Goal: Transaction & Acquisition: Purchase product/service

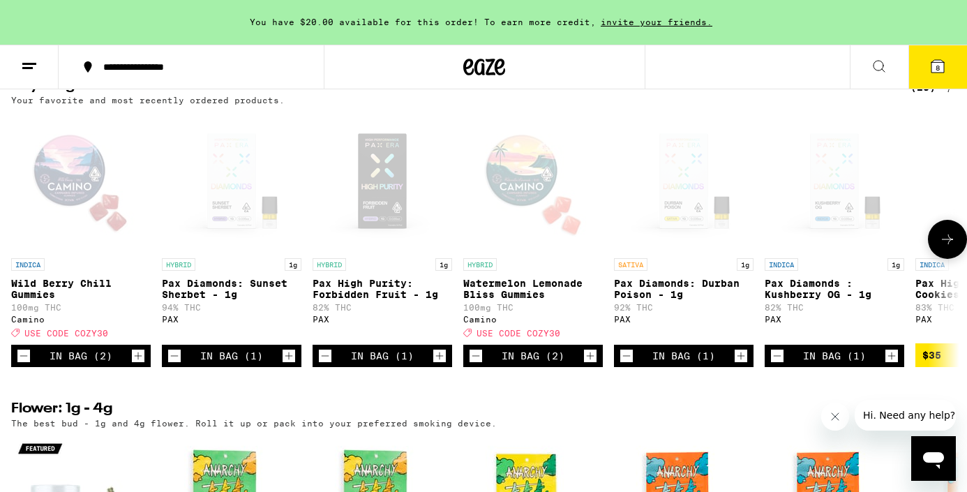
scroll to position [1139, 0]
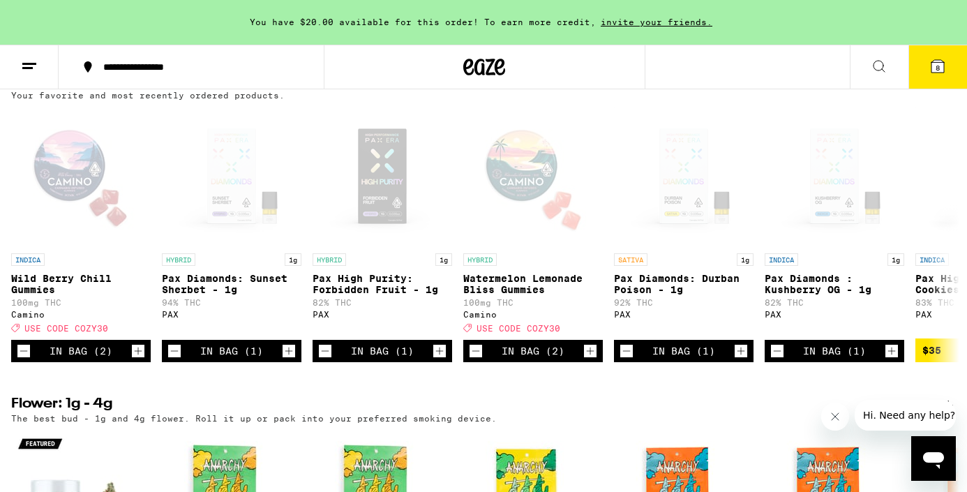
click at [938, 75] on button "8" at bounding box center [937, 66] width 59 height 43
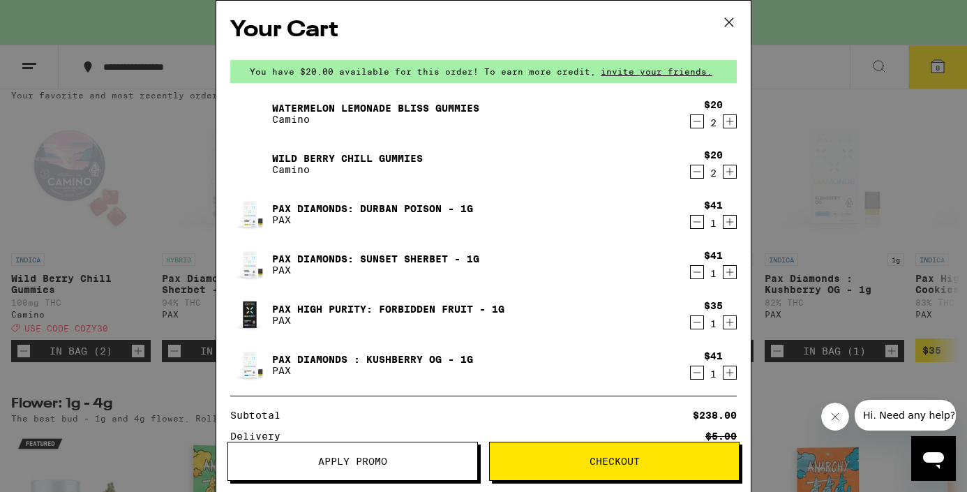
click at [734, 16] on icon at bounding box center [729, 22] width 21 height 21
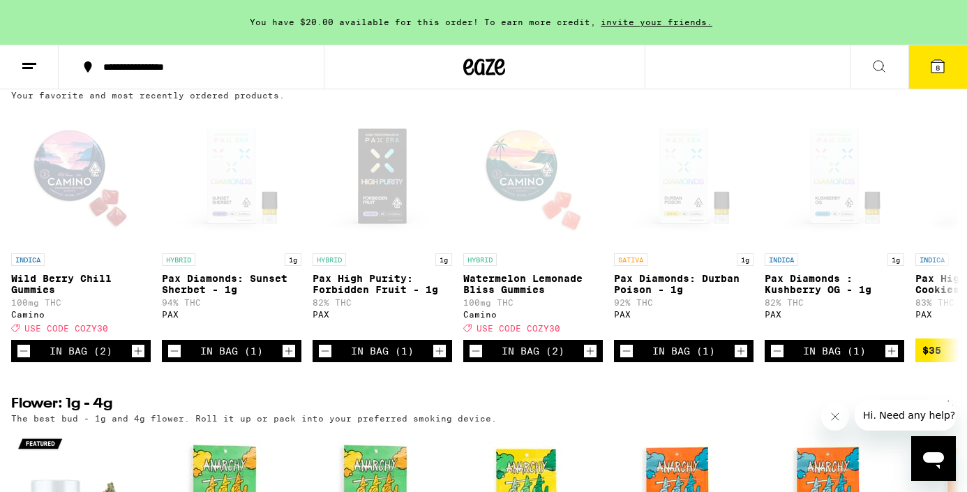
click at [24, 75] on button at bounding box center [29, 67] width 59 height 44
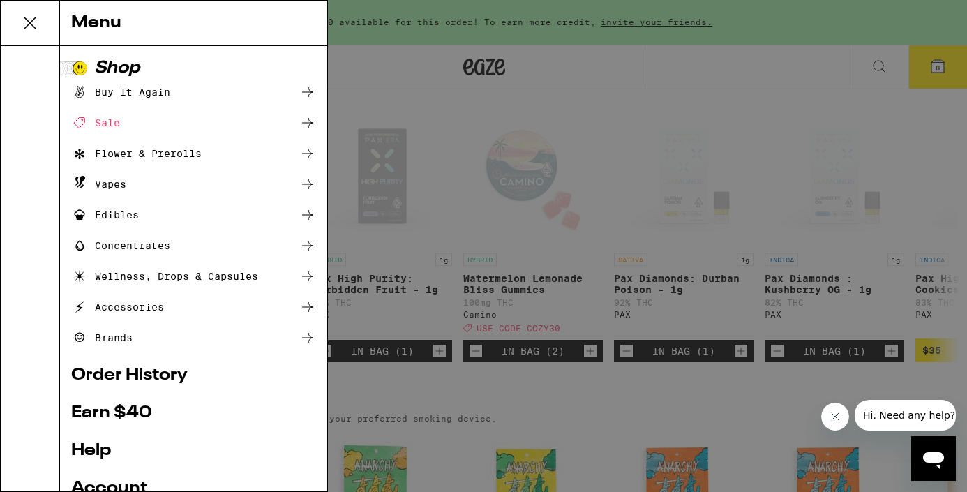
click at [103, 182] on div "Vapes" at bounding box center [98, 184] width 55 height 17
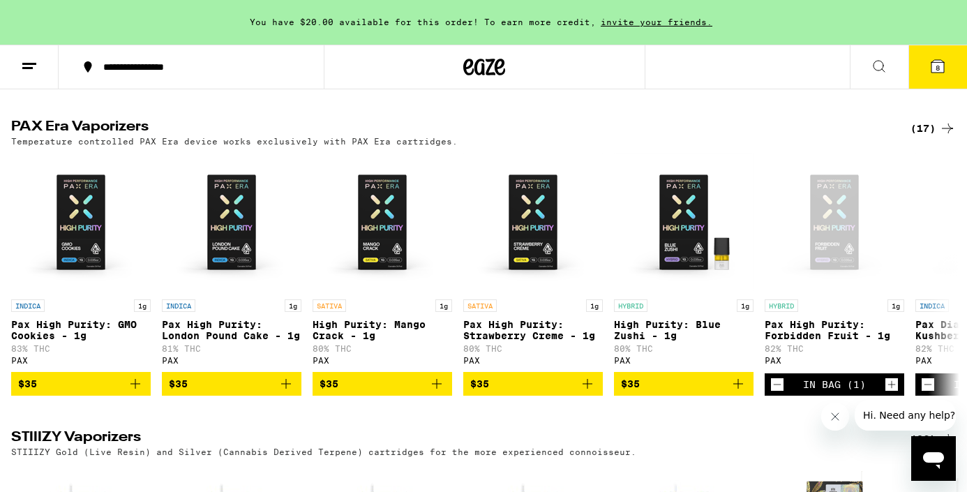
scroll to position [1050, 0]
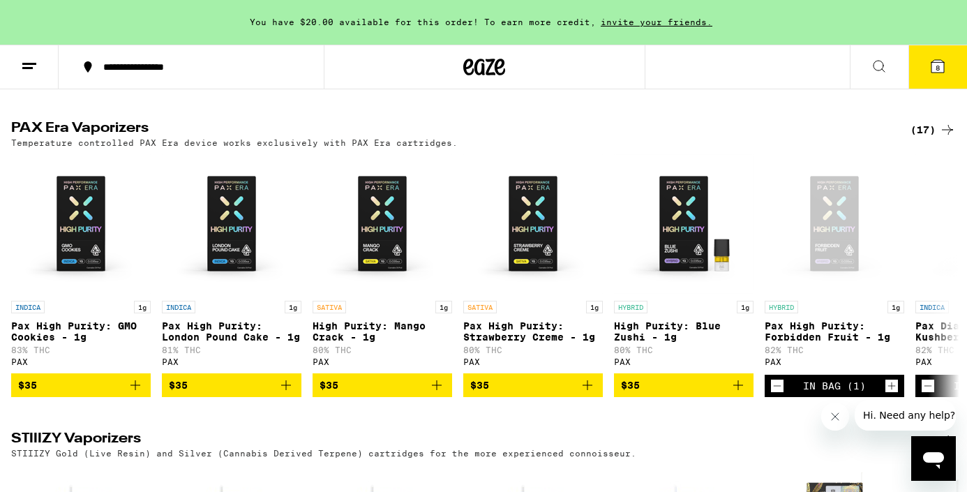
click at [901, 138] on div "(17)" at bounding box center [921, 129] width 68 height 17
click at [931, 138] on div "(17)" at bounding box center [932, 129] width 45 height 17
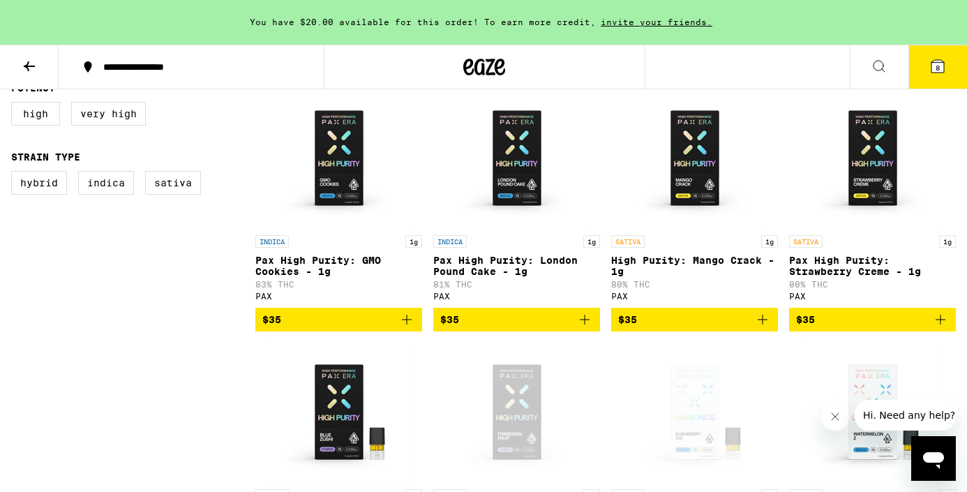
scroll to position [158, 0]
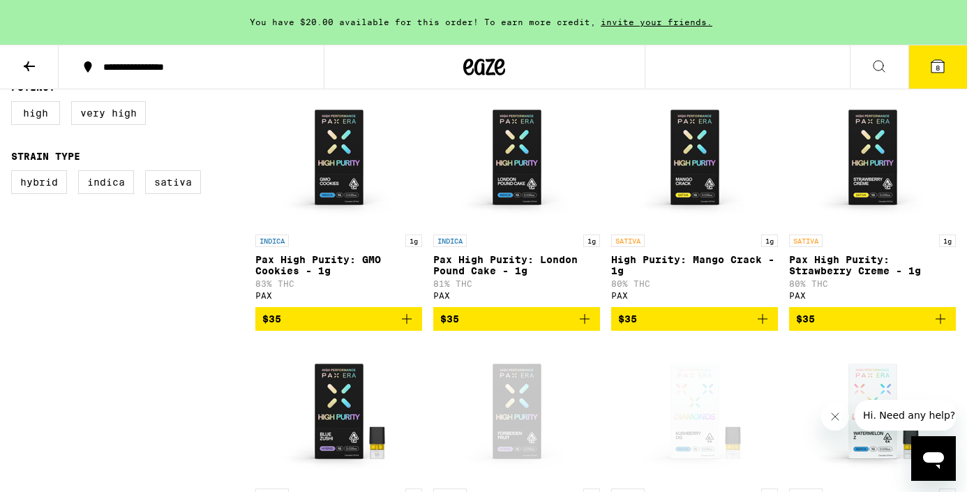
click at [940, 86] on button "8" at bounding box center [937, 66] width 59 height 43
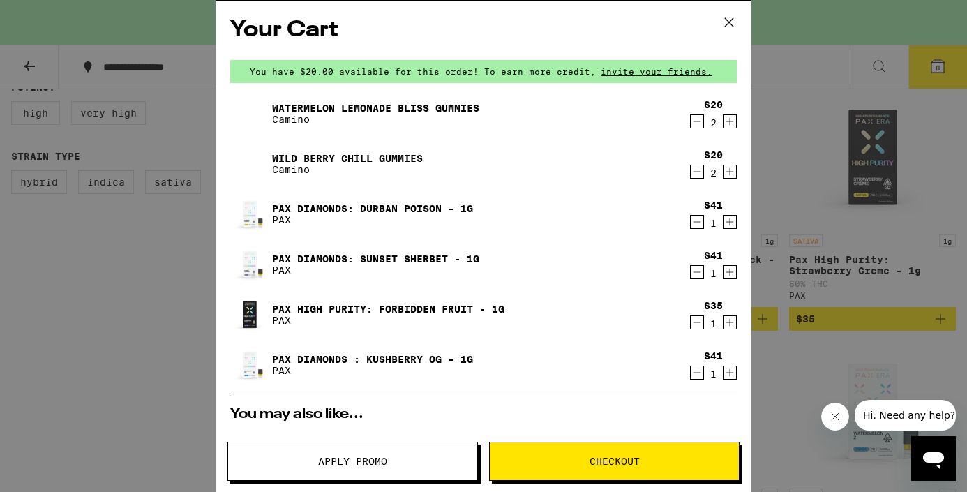
click at [730, 23] on icon at bounding box center [729, 22] width 21 height 21
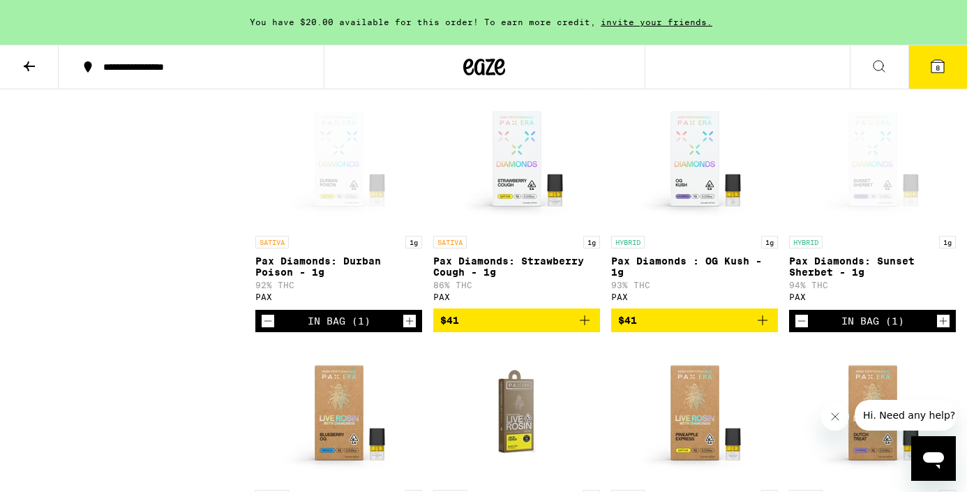
scroll to position [696, 0]
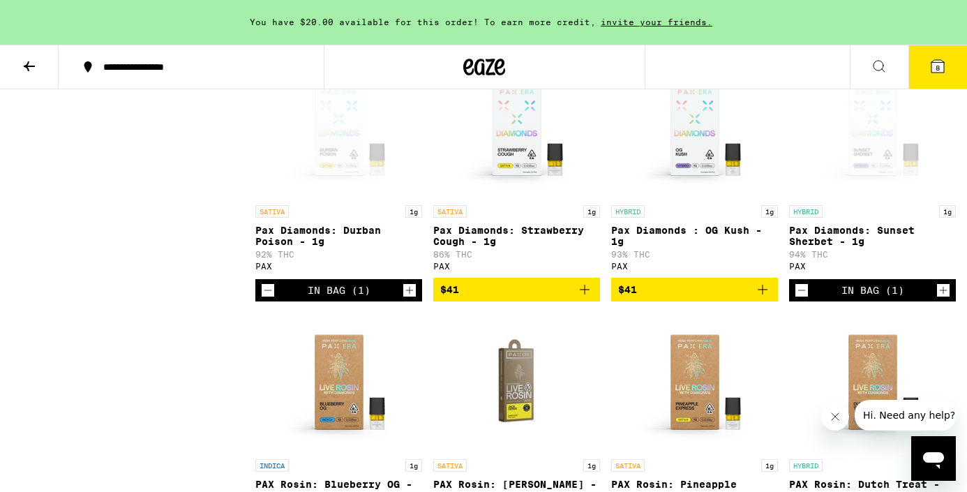
click at [917, 77] on button "8" at bounding box center [937, 66] width 59 height 43
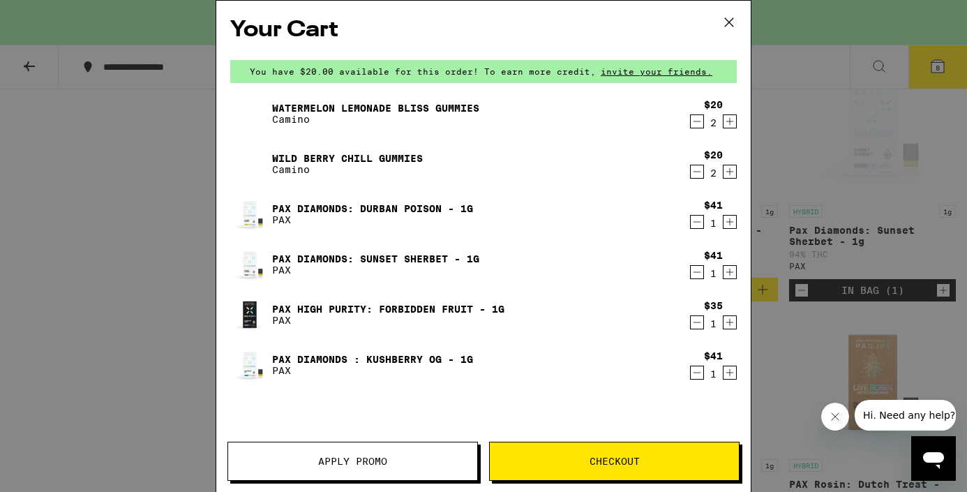
click at [303, 98] on div "Watermelon Lemonade Bliss Gummies Camino" at bounding box center [456, 113] width 453 height 39
click at [313, 108] on link "Watermelon Lemonade Bliss Gummies" at bounding box center [375, 108] width 207 height 11
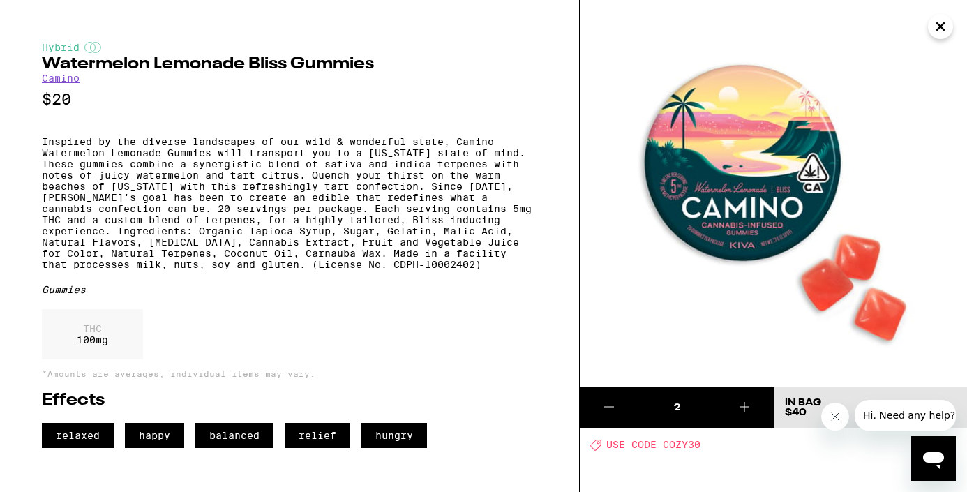
click at [58, 80] on link "Camino" at bounding box center [61, 78] width 38 height 11
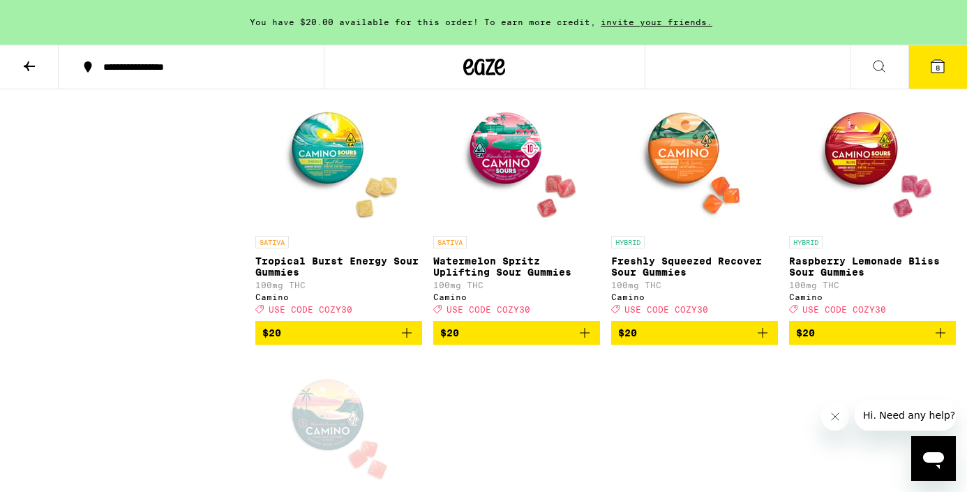
scroll to position [1143, 0]
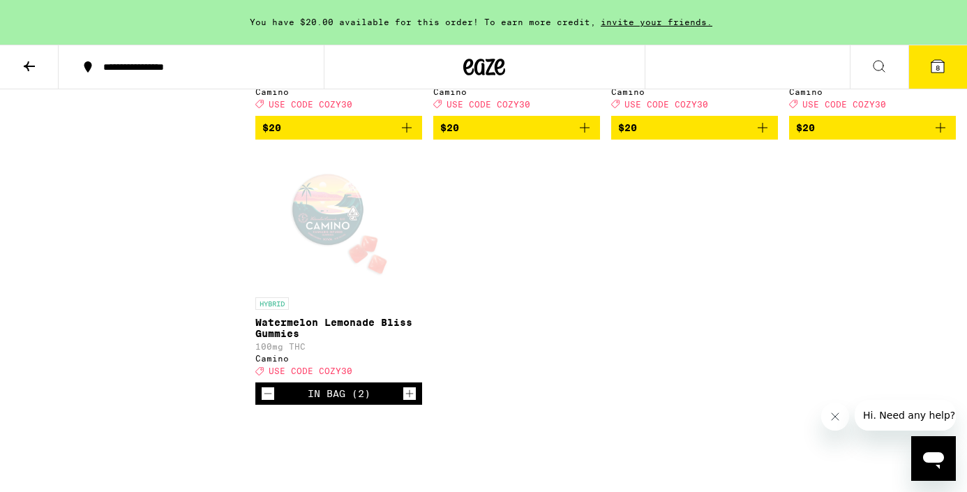
click at [931, 65] on icon at bounding box center [937, 66] width 13 height 13
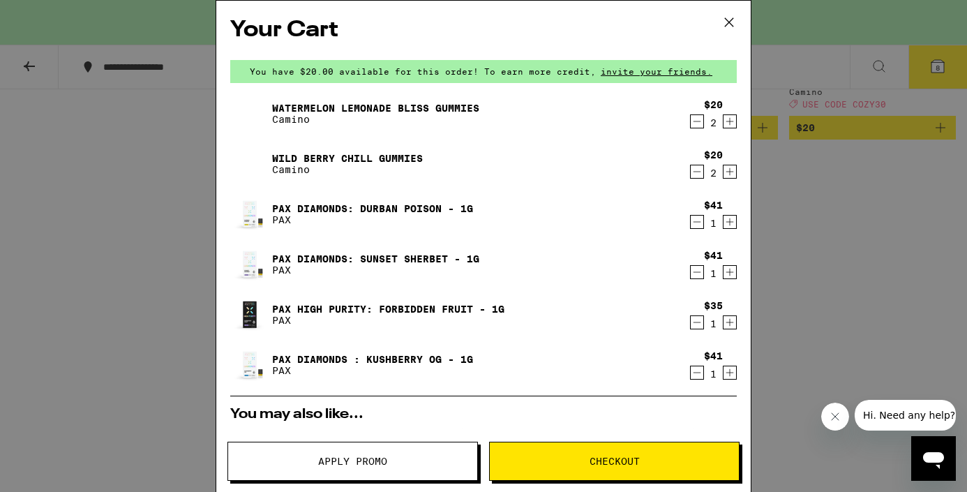
click at [698, 121] on icon "Decrement" at bounding box center [697, 121] width 13 height 17
click at [730, 121] on icon "Increment" at bounding box center [729, 121] width 13 height 17
click at [697, 174] on icon "Decrement" at bounding box center [697, 171] width 13 height 17
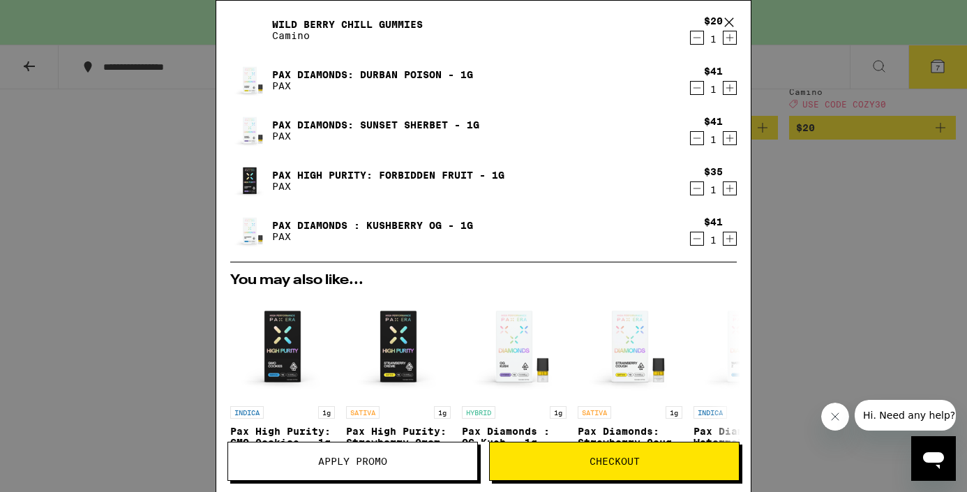
scroll to position [407, 0]
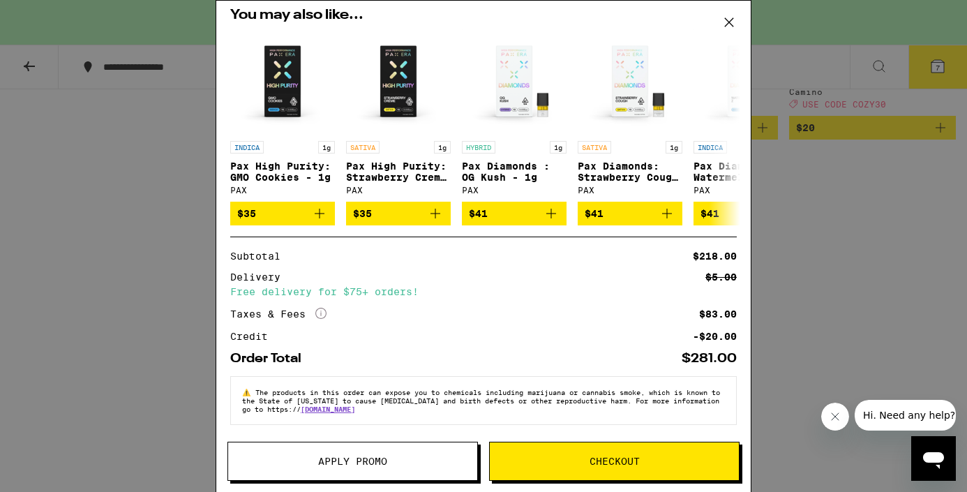
click at [352, 465] on span "Apply Promo" at bounding box center [352, 461] width 69 height 10
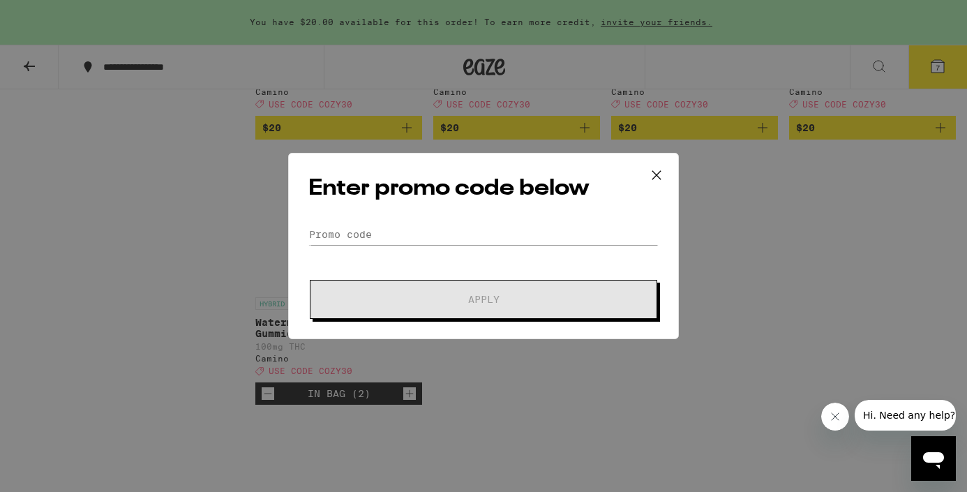
click at [423, 223] on div "Enter promo code below Promo Code Apply" at bounding box center [483, 246] width 391 height 186
click at [409, 235] on input "Promo Code" at bounding box center [483, 234] width 350 height 21
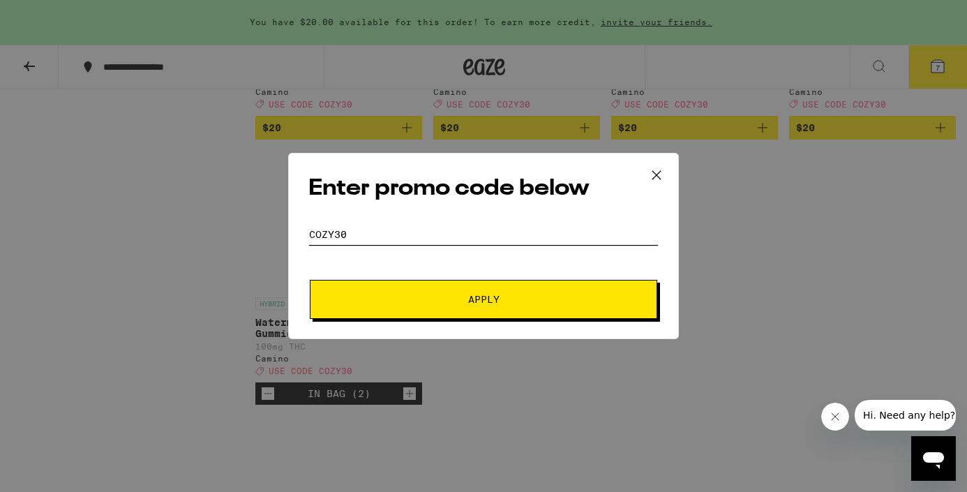
type input "cozy30"
click at [442, 314] on button "Apply" at bounding box center [483, 299] width 347 height 39
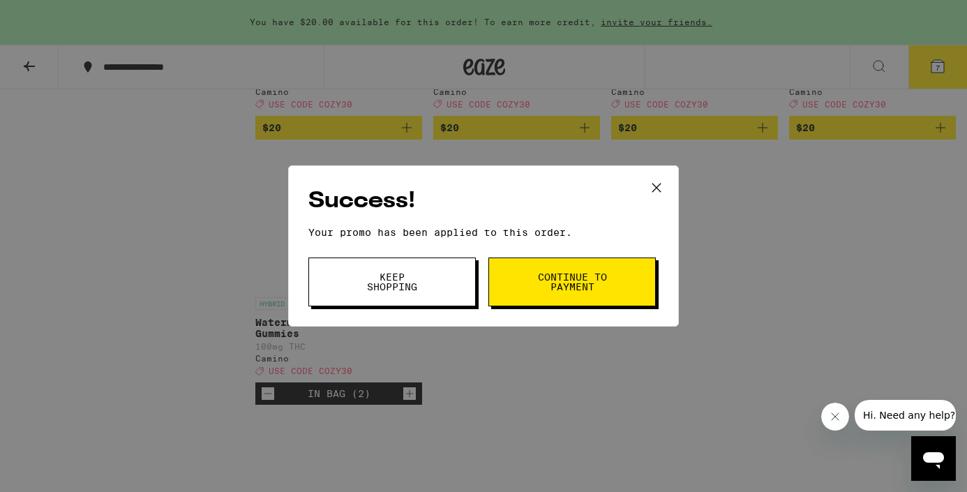
click at [382, 272] on span "Keep Shopping" at bounding box center [391, 282] width 71 height 20
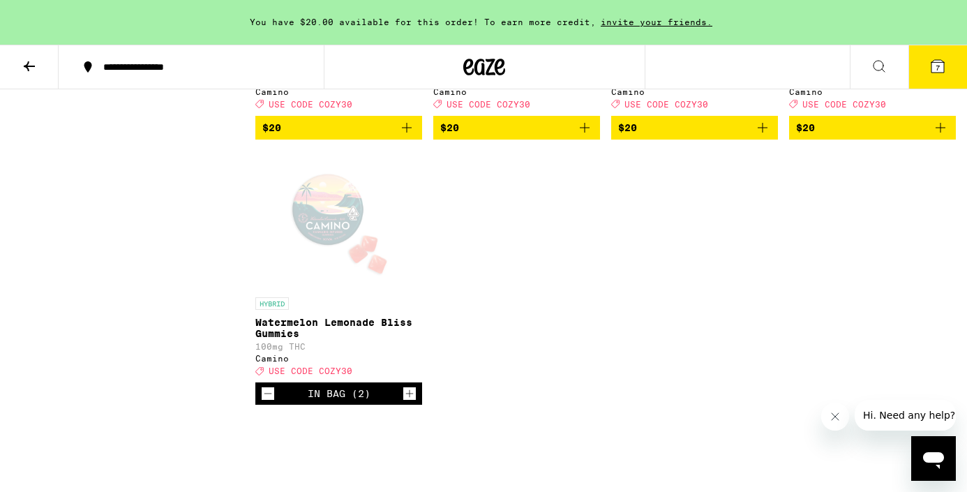
click at [928, 68] on button "7" at bounding box center [937, 66] width 59 height 43
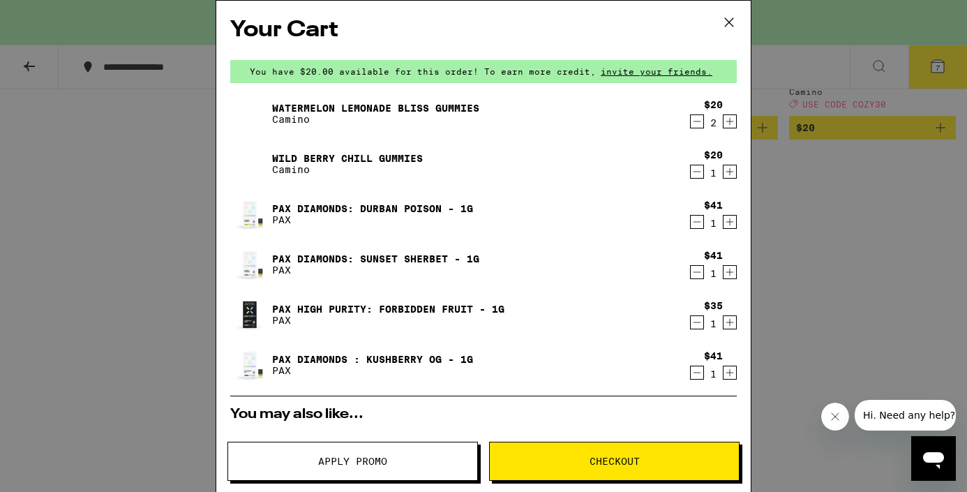
click at [279, 219] on p "PAX" at bounding box center [372, 219] width 201 height 11
click at [778, 201] on div "Your Cart You have $20.00 available for this order! To earn more credit, invite…" at bounding box center [483, 246] width 967 height 492
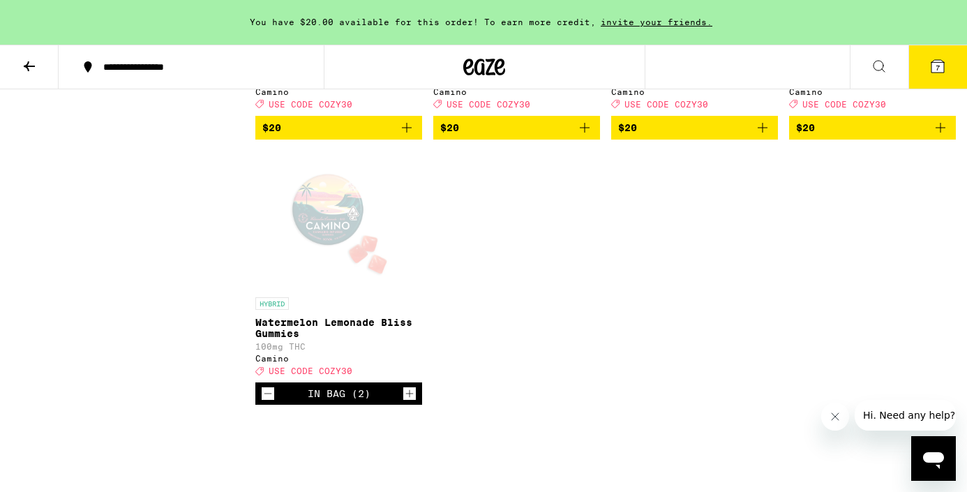
click at [18, 60] on button at bounding box center [29, 67] width 59 height 44
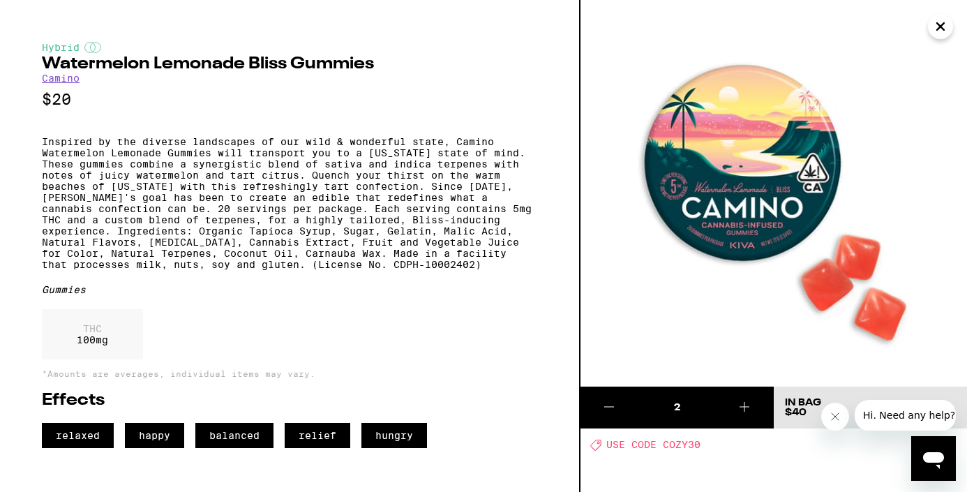
click at [943, 26] on icon "Close" at bounding box center [940, 26] width 17 height 21
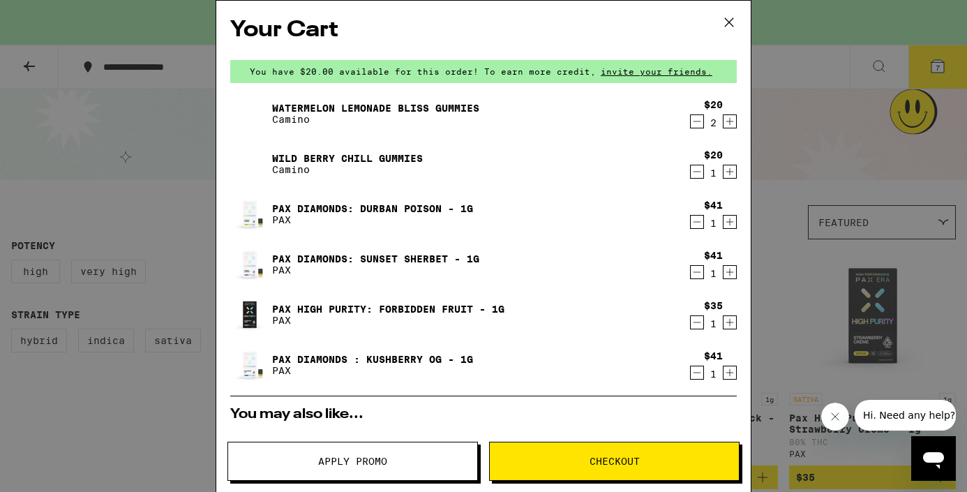
click at [781, 167] on div "Your Cart You have $20.00 available for this order! To earn more credit, invite…" at bounding box center [483, 246] width 967 height 492
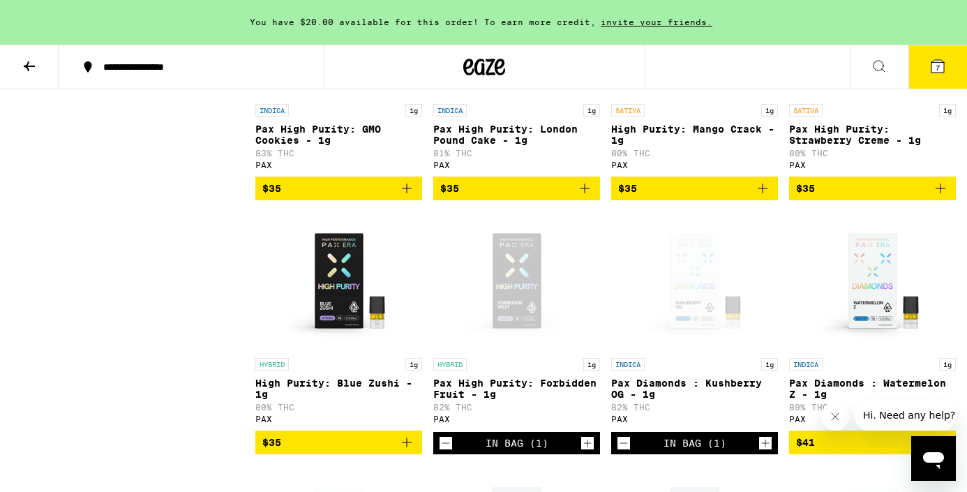
scroll to position [313, 0]
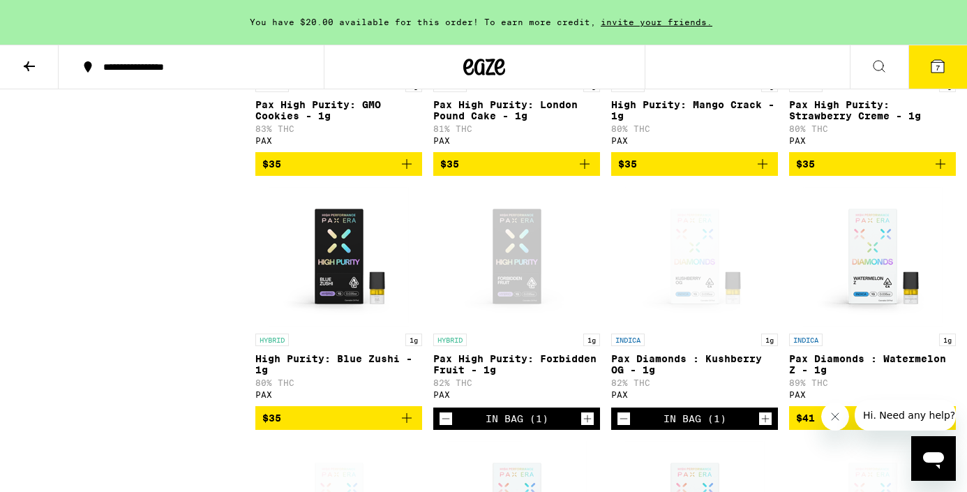
click at [407, 426] on icon "Add to bag" at bounding box center [406, 418] width 17 height 17
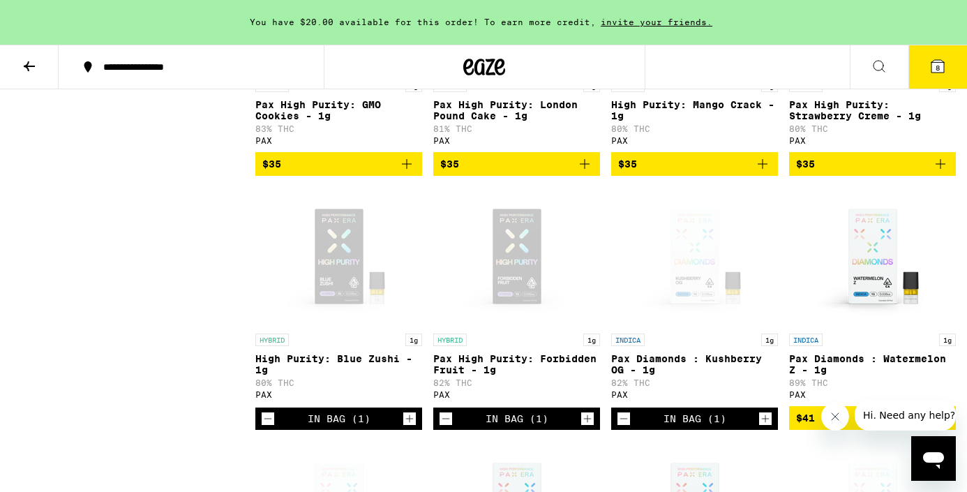
click at [926, 68] on button "8" at bounding box center [937, 66] width 59 height 43
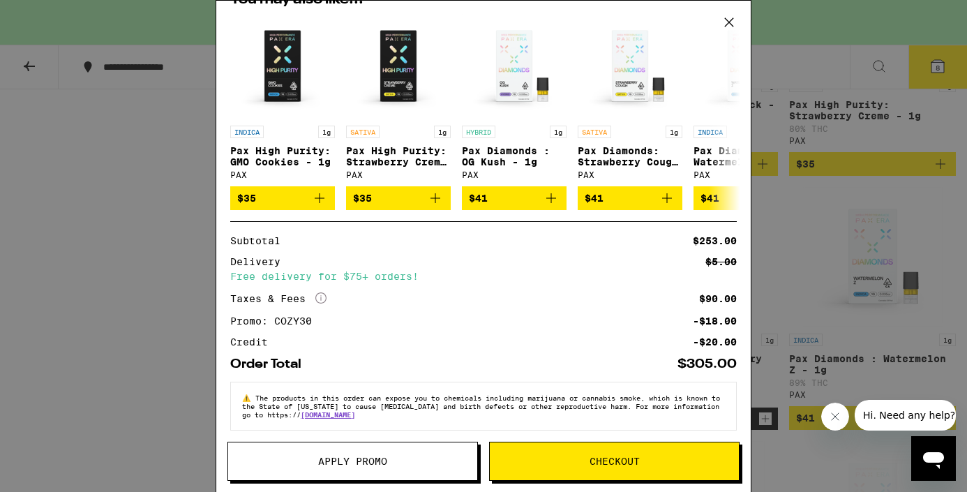
scroll to position [479, 0]
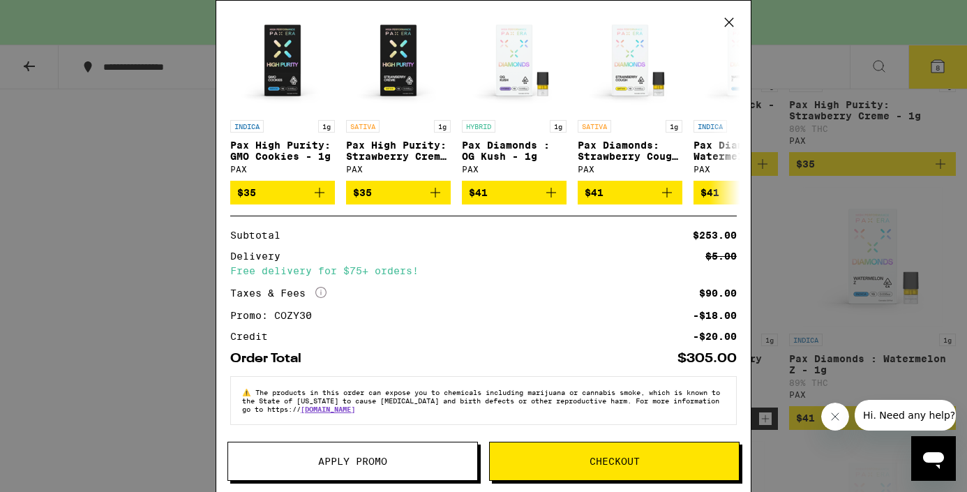
click at [588, 453] on button "Checkout" at bounding box center [614, 461] width 250 height 39
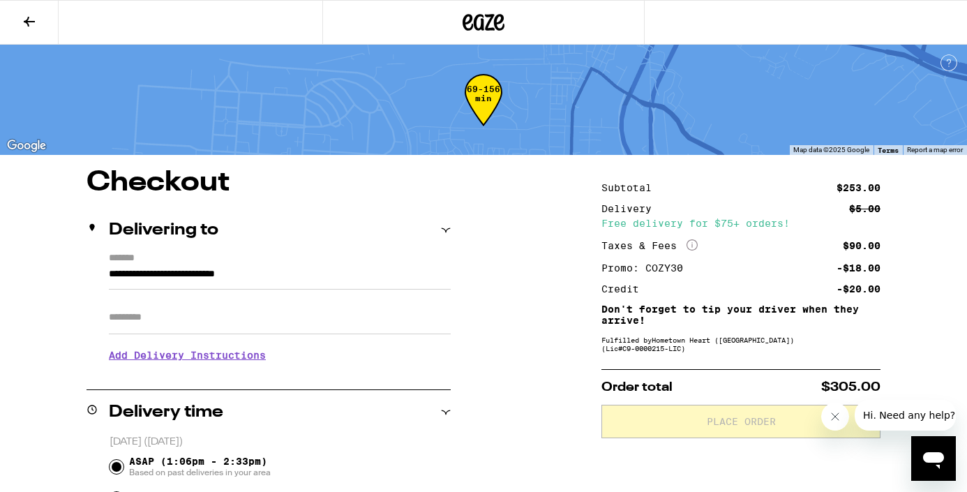
click at [169, 306] on input "Apt/Suite" at bounding box center [280, 317] width 342 height 33
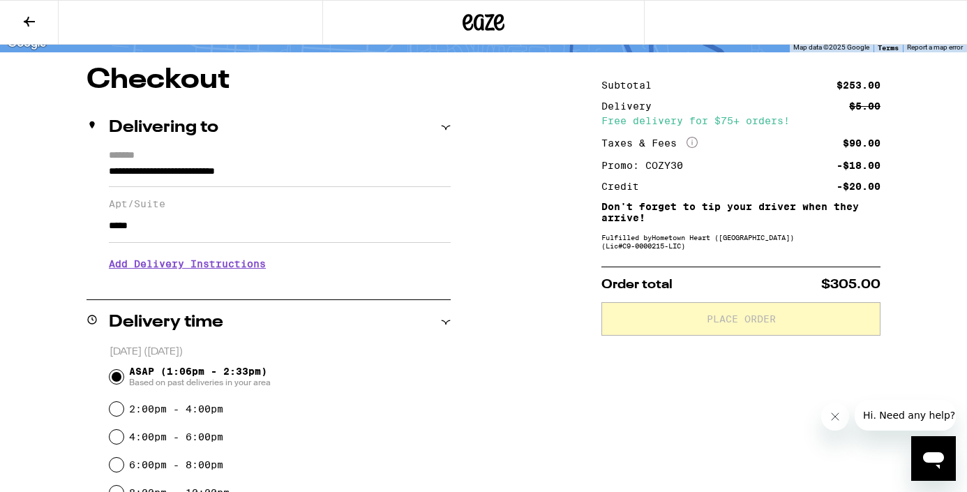
scroll to position [106, 0]
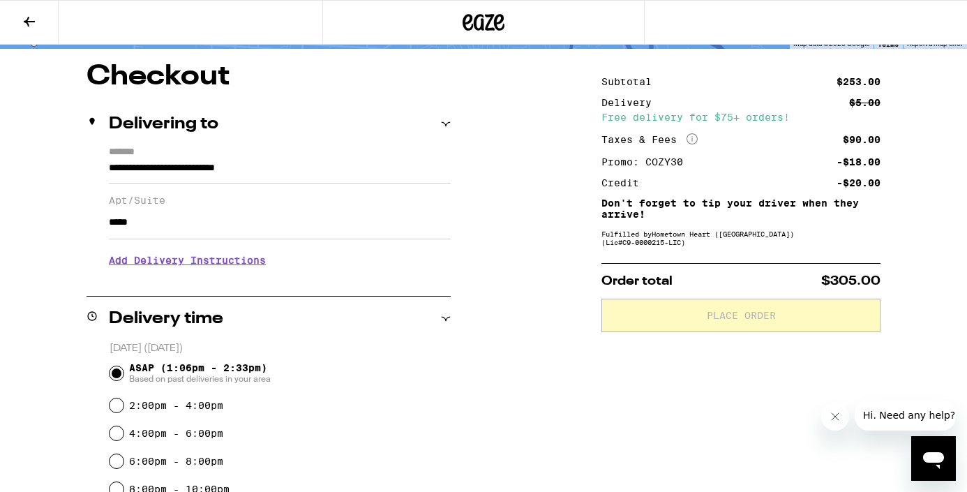
type input "*****"
click at [130, 265] on h3 "Add Delivery Instructions" at bounding box center [280, 260] width 342 height 32
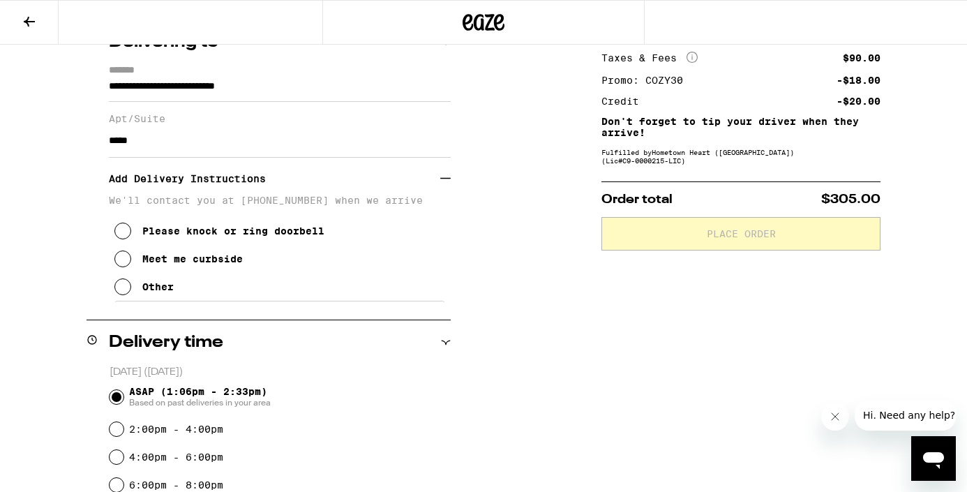
scroll to position [188, 0]
click at [130, 265] on icon at bounding box center [122, 258] width 17 height 17
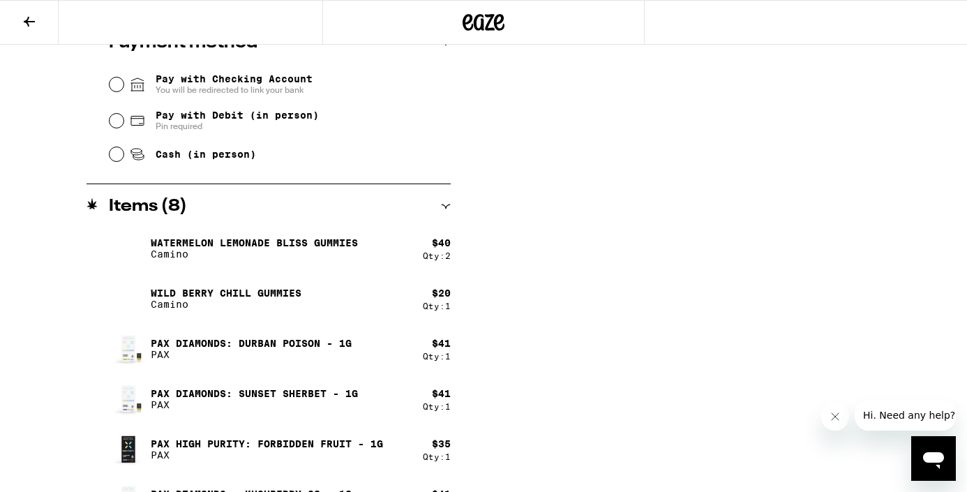
scroll to position [740, 0]
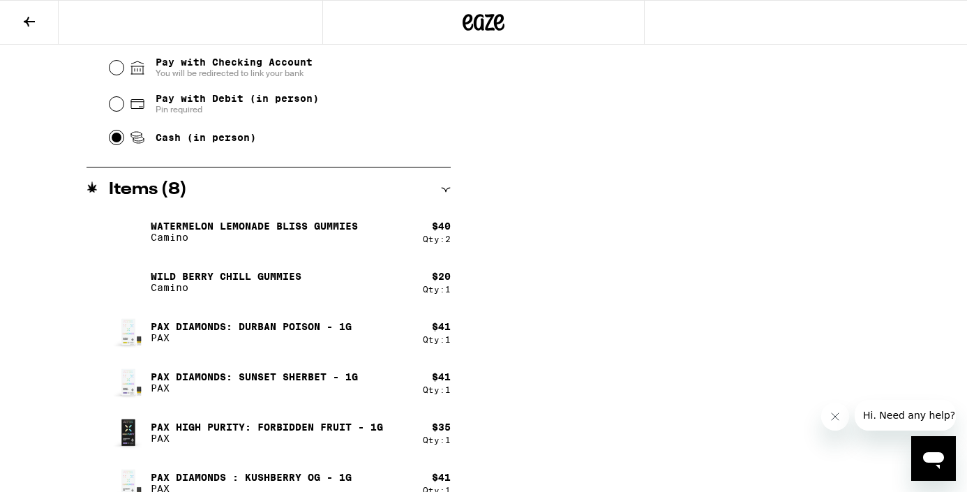
click at [119, 144] on input "Cash (in person)" at bounding box center [117, 137] width 14 height 14
radio input "true"
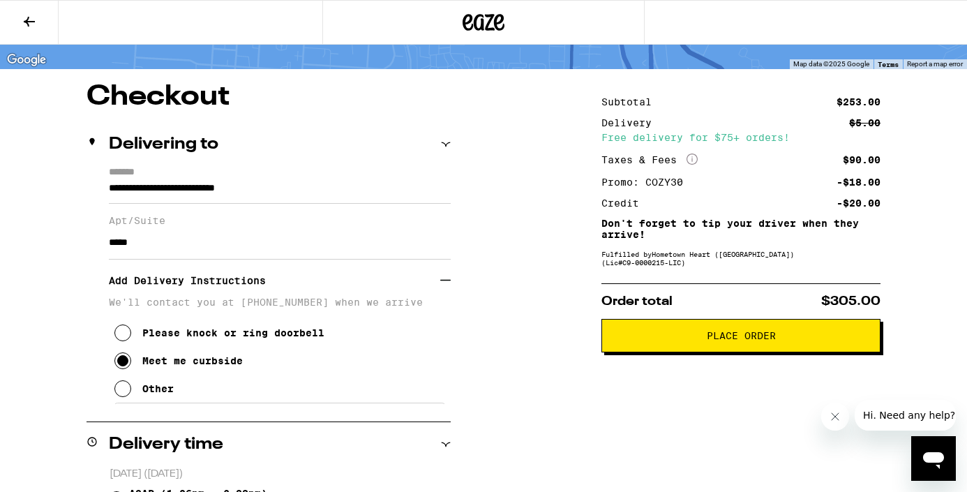
scroll to position [88, 0]
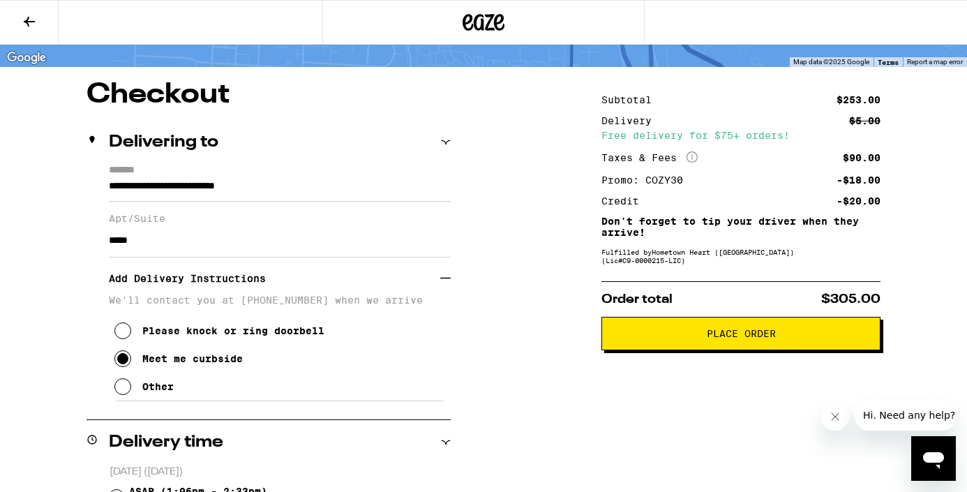
click at [717, 338] on span "Place Order" at bounding box center [741, 334] width 69 height 10
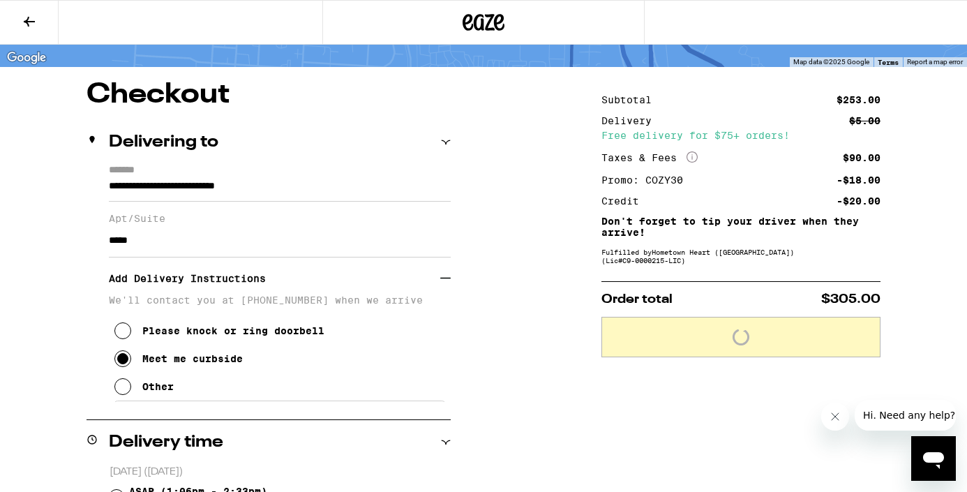
scroll to position [0, 0]
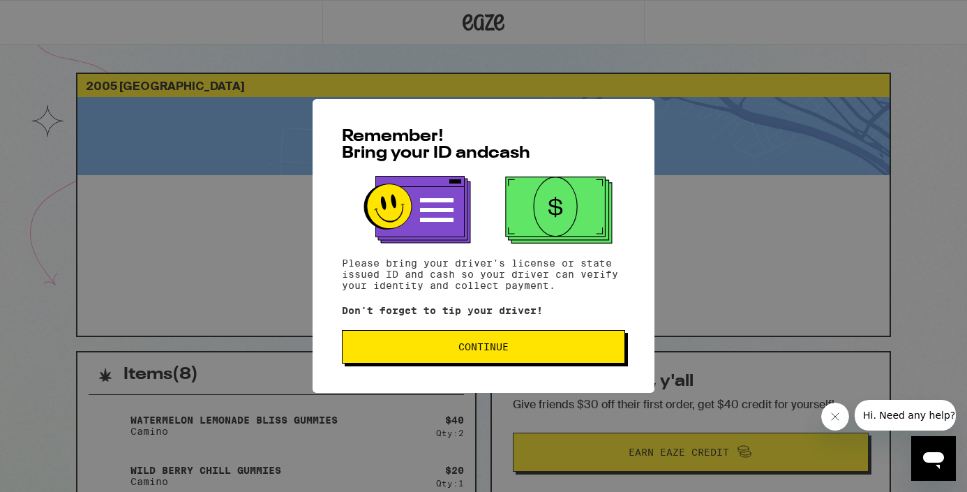
click at [474, 363] on button "Continue" at bounding box center [483, 346] width 283 height 33
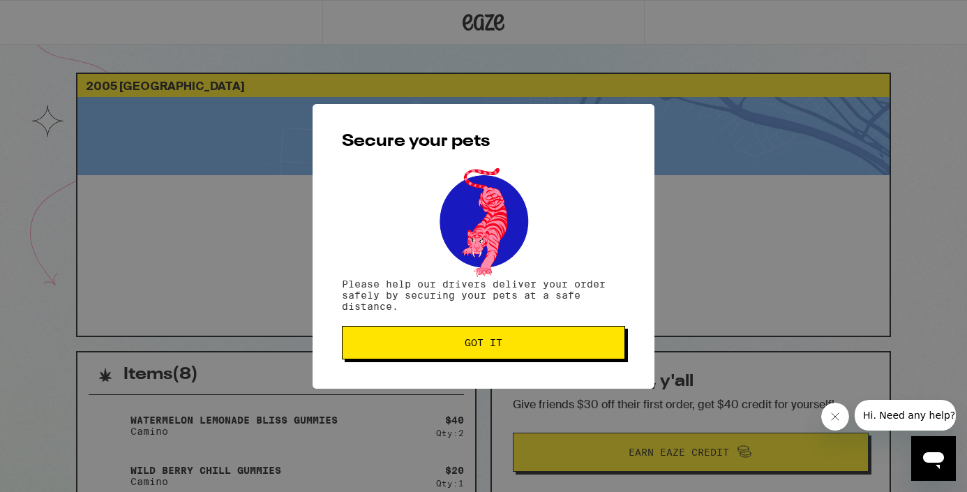
click at [471, 345] on span "Got it" at bounding box center [484, 343] width 38 height 10
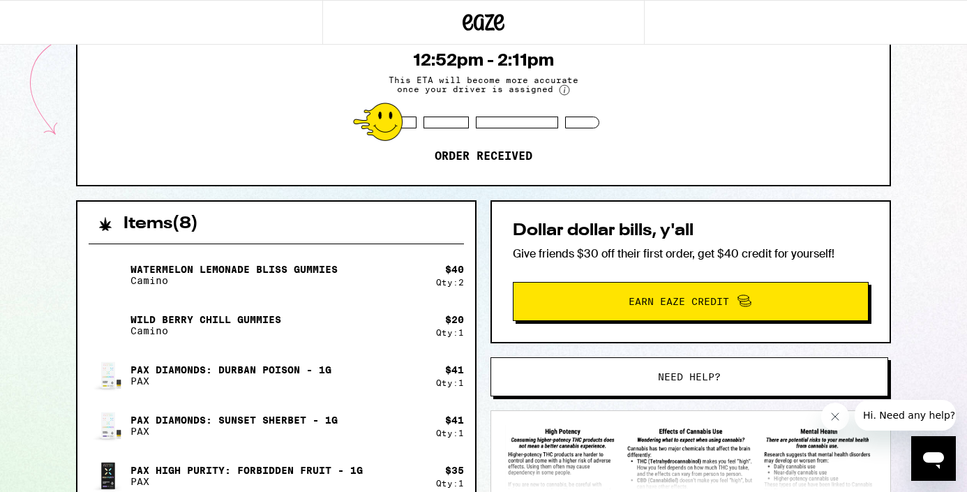
scroll to position [149, 0]
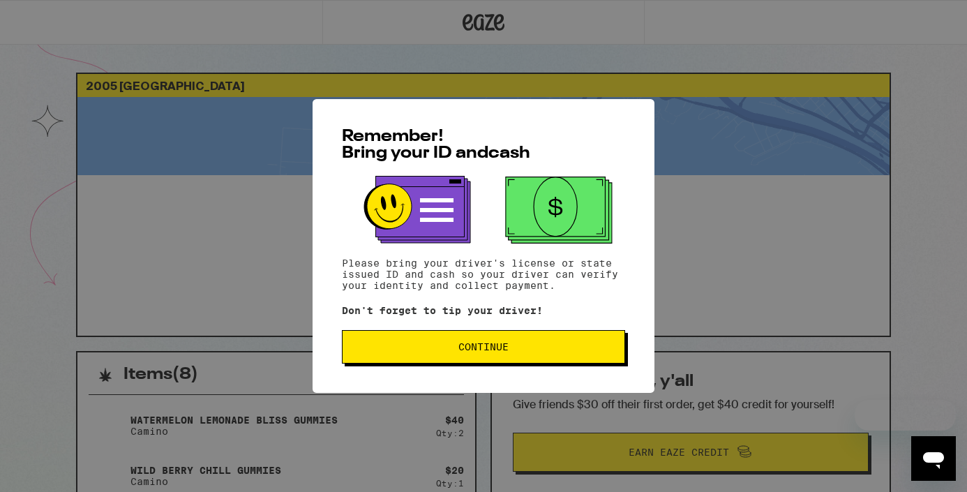
click at [449, 363] on button "Continue" at bounding box center [483, 346] width 283 height 33
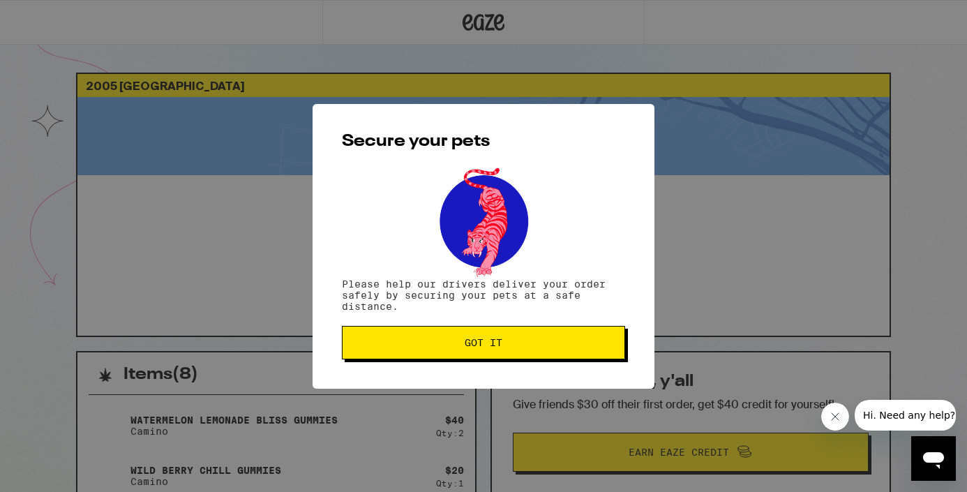
click at [454, 343] on span "Got it" at bounding box center [484, 343] width 260 height 10
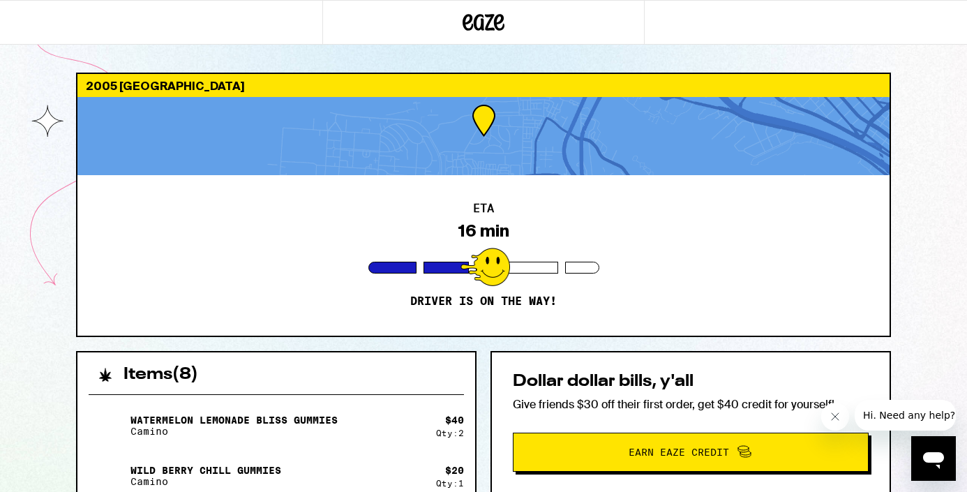
click at [450, 56] on div "2005 [GEOGRAPHIC_DATA] ETA 16 min Driver is on the way! Items ( 8 ) Watermelon …" at bounding box center [483, 489] width 967 height 979
click at [908, 378] on div "2005 [GEOGRAPHIC_DATA] ETA 16 min Driver is on the way! Items ( 8 ) Watermelon …" at bounding box center [484, 489] width 968 height 979
click at [456, 465] on div "$ 20" at bounding box center [455, 470] width 19 height 11
drag, startPoint x: 456, startPoint y: 463, endPoint x: 453, endPoint y: 524, distance: 61.4
click at [453, 491] on html "2005 [GEOGRAPHIC_DATA] ETA 16 min Driver is on the way! Items ( 8 ) Watermelon …" at bounding box center [484, 489] width 968 height 979
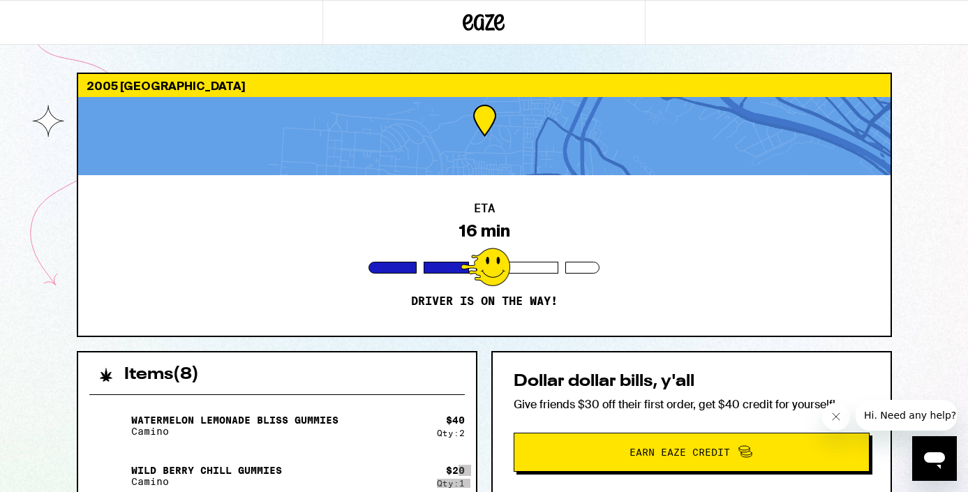
click at [834, 418] on icon "Close message from company" at bounding box center [835, 416] width 11 height 11
click at [423, 279] on div "ETA 16 min Driver is on the way!" at bounding box center [484, 255] width 812 height 160
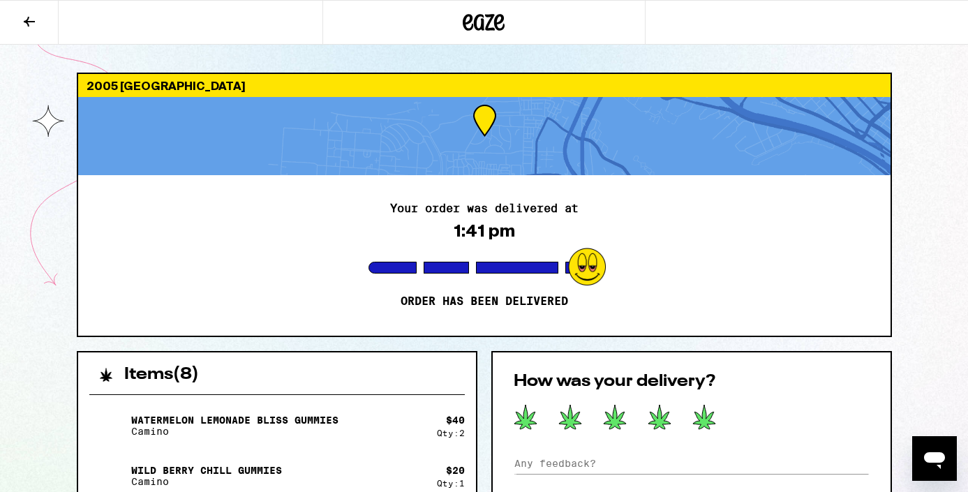
click at [709, 416] on icon at bounding box center [704, 417] width 22 height 24
